Goal: Task Accomplishment & Management: Use online tool/utility

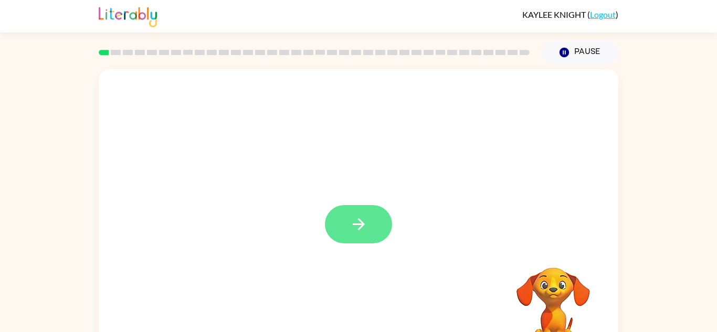
click at [365, 220] on icon "button" at bounding box center [358, 224] width 18 height 18
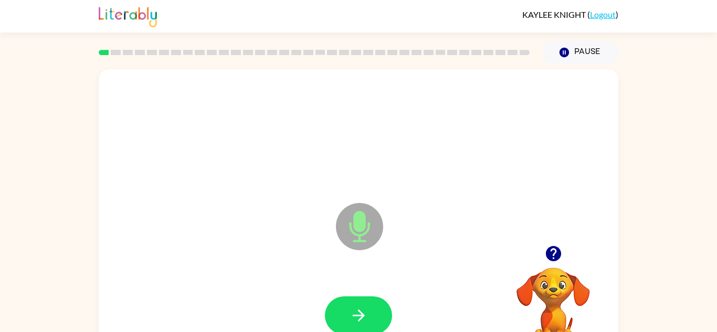
click at [398, 299] on div at bounding box center [358, 316] width 498 height 86
click at [375, 313] on button "button" at bounding box center [358, 315] width 67 height 38
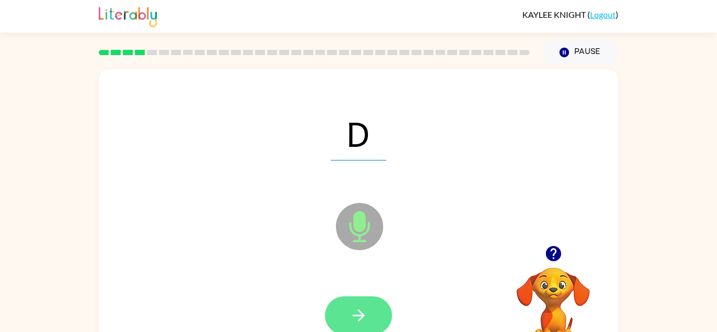
click at [363, 308] on icon "button" at bounding box center [358, 315] width 18 height 18
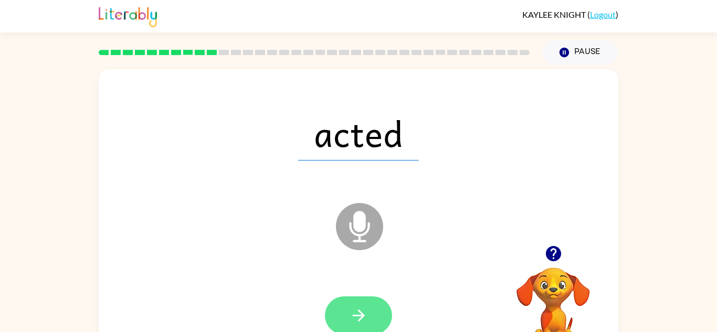
click at [352, 315] on icon "button" at bounding box center [358, 315] width 18 height 18
click at [367, 309] on div at bounding box center [358, 315] width 67 height 38
click at [360, 315] on icon "button" at bounding box center [358, 316] width 12 height 12
click at [353, 302] on button "button" at bounding box center [358, 315] width 67 height 38
click at [364, 313] on icon "button" at bounding box center [358, 315] width 18 height 18
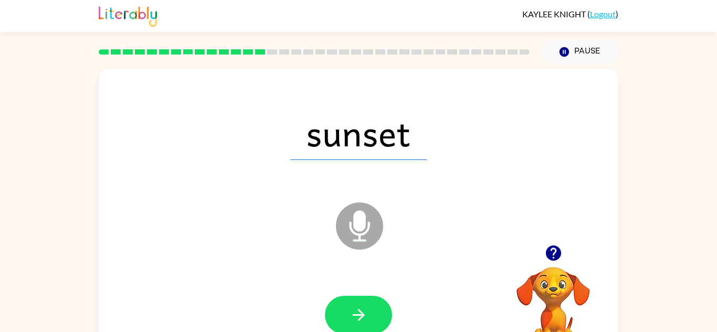
scroll to position [1, 0]
click at [366, 299] on button "button" at bounding box center [358, 314] width 67 height 38
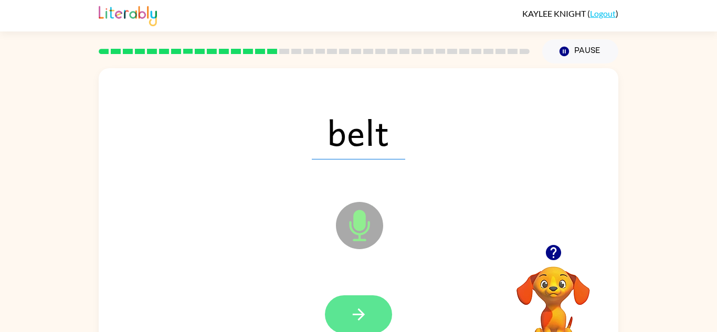
click at [374, 316] on button "button" at bounding box center [358, 314] width 67 height 38
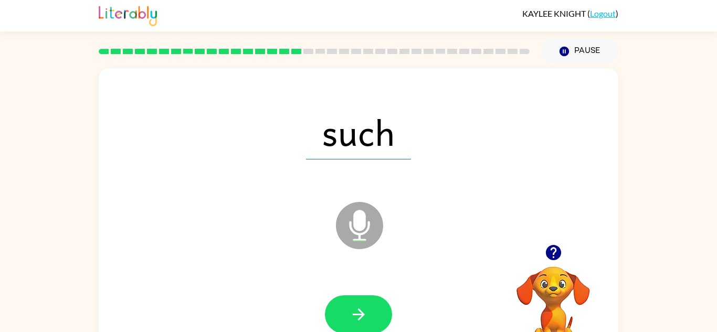
click at [364, 288] on div at bounding box center [358, 315] width 498 height 86
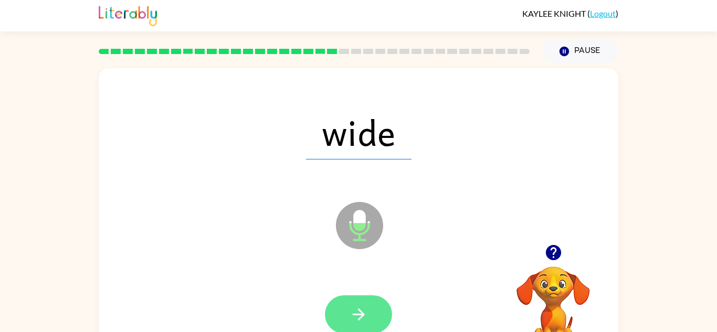
click at [367, 311] on icon "button" at bounding box center [358, 314] width 18 height 18
click at [371, 301] on button "button" at bounding box center [358, 314] width 67 height 38
click at [357, 306] on icon "button" at bounding box center [358, 314] width 18 height 18
click at [371, 304] on button "button" at bounding box center [358, 314] width 67 height 38
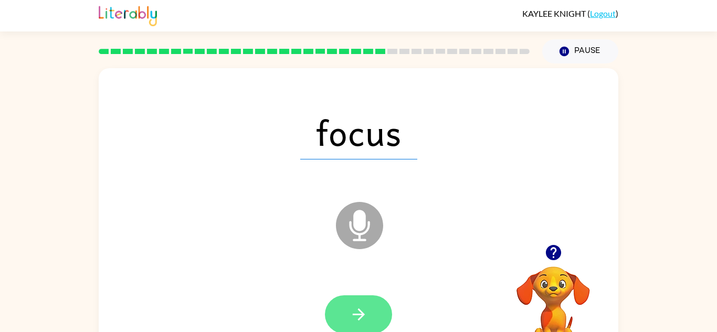
click at [377, 313] on button "button" at bounding box center [358, 314] width 67 height 38
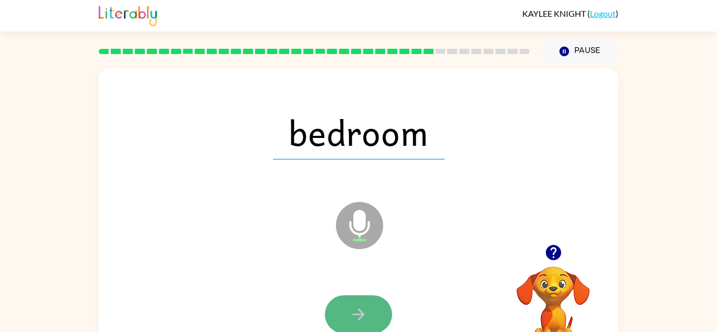
click at [368, 317] on button "button" at bounding box center [358, 314] width 67 height 38
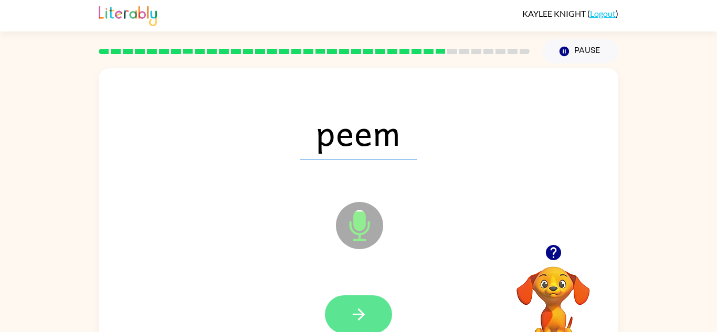
click at [377, 323] on button "button" at bounding box center [358, 314] width 67 height 38
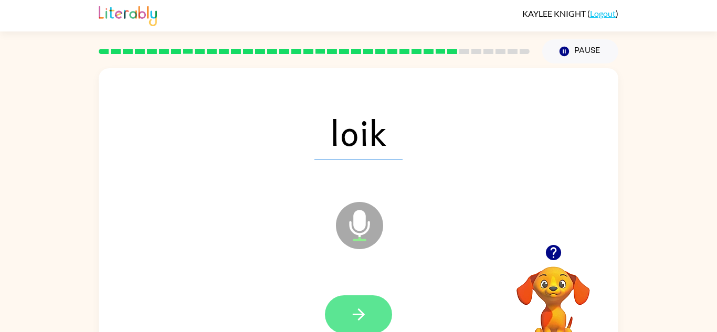
click at [374, 310] on button "button" at bounding box center [358, 314] width 67 height 38
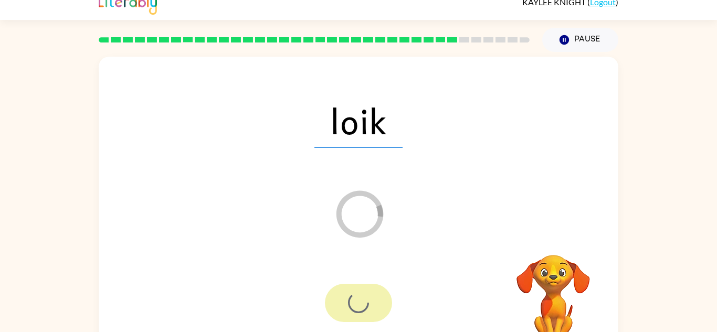
scroll to position [15, 0]
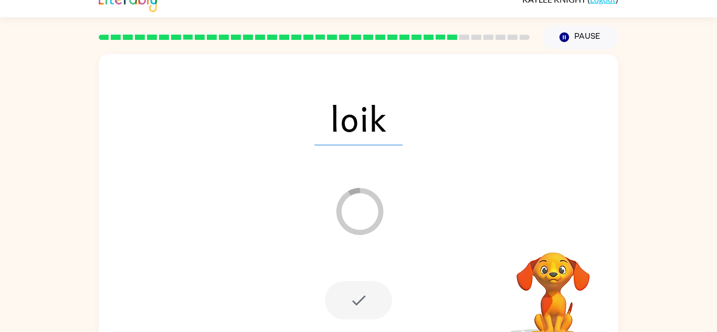
click at [357, 306] on div at bounding box center [358, 300] width 67 height 38
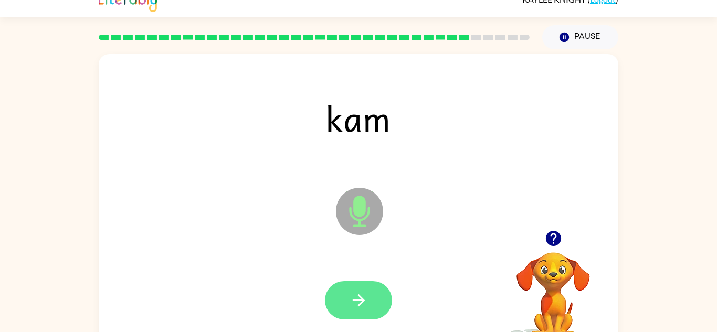
click at [360, 292] on icon "button" at bounding box center [358, 300] width 18 height 18
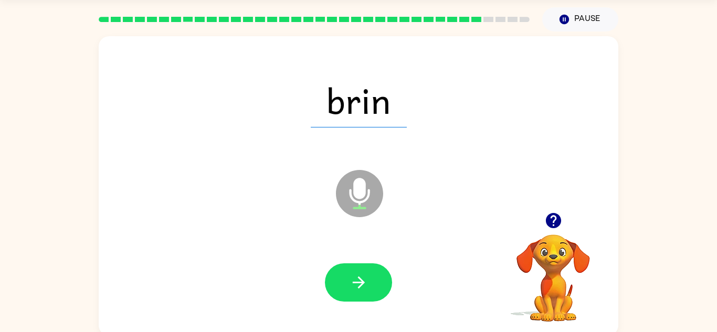
scroll to position [37, 0]
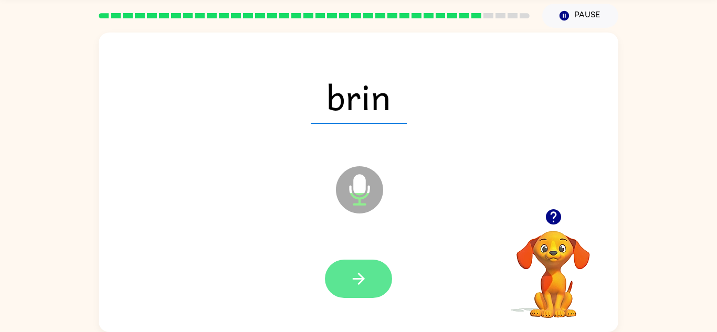
click at [355, 286] on icon "button" at bounding box center [358, 279] width 18 height 18
click at [378, 275] on div at bounding box center [358, 279] width 67 height 38
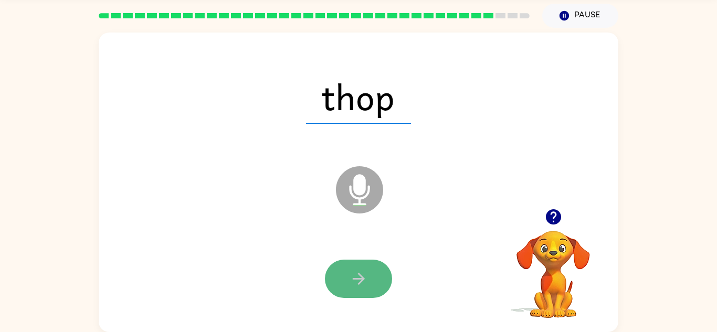
click at [367, 271] on icon "button" at bounding box center [358, 279] width 18 height 18
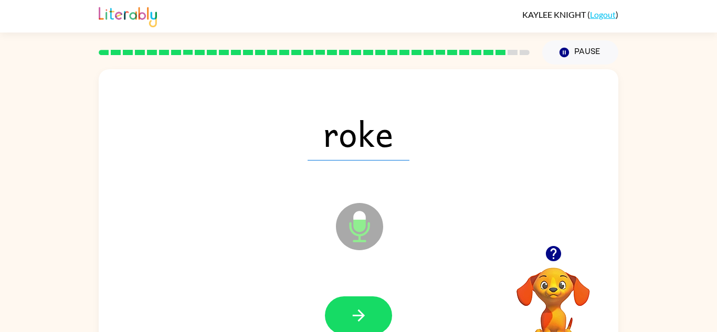
scroll to position [5, 0]
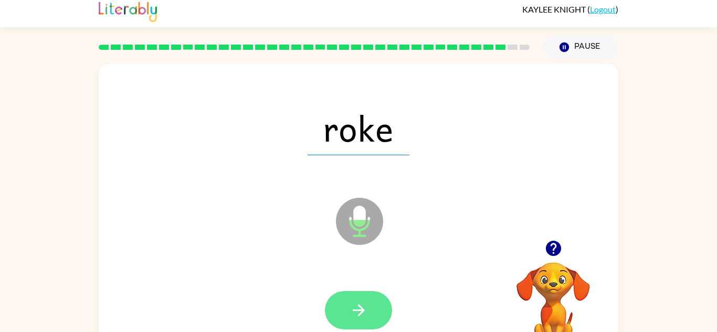
click at [371, 309] on button "button" at bounding box center [358, 310] width 67 height 38
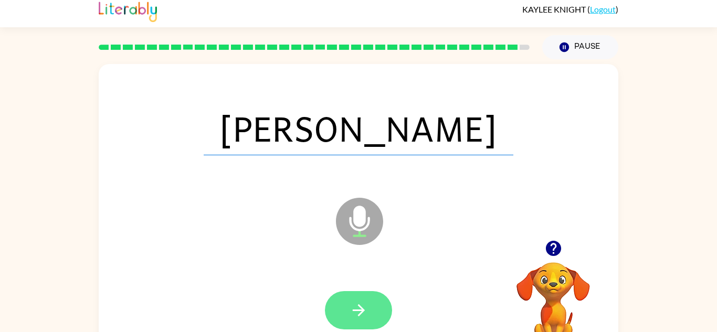
click at [365, 313] on icon "button" at bounding box center [358, 310] width 18 height 18
